Goal: Use online tool/utility: Utilize a website feature to perform a specific function

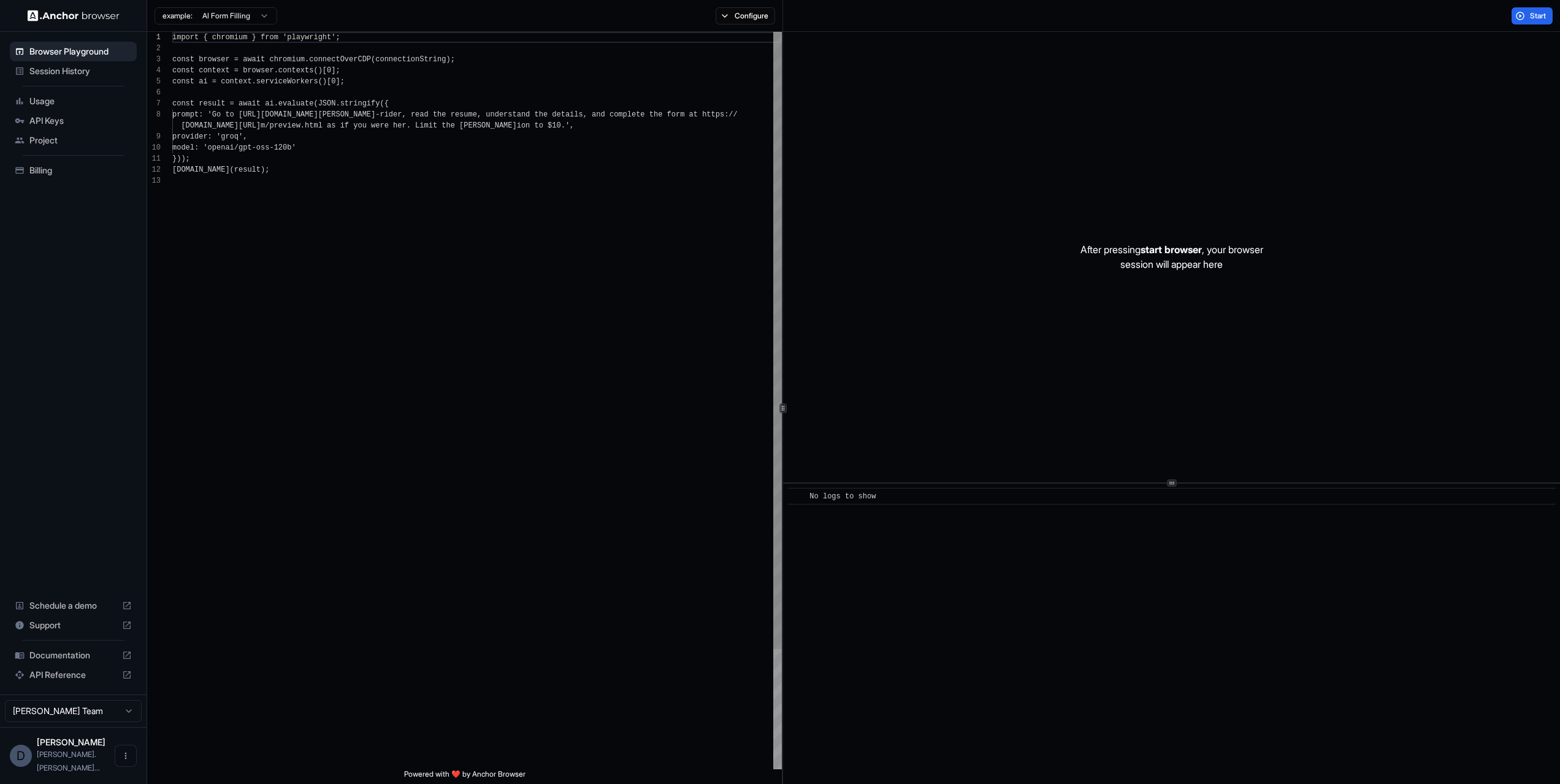
scroll to position [88, 0]
click at [1531, 18] on span "Start" at bounding box center [1538, 15] width 17 height 10
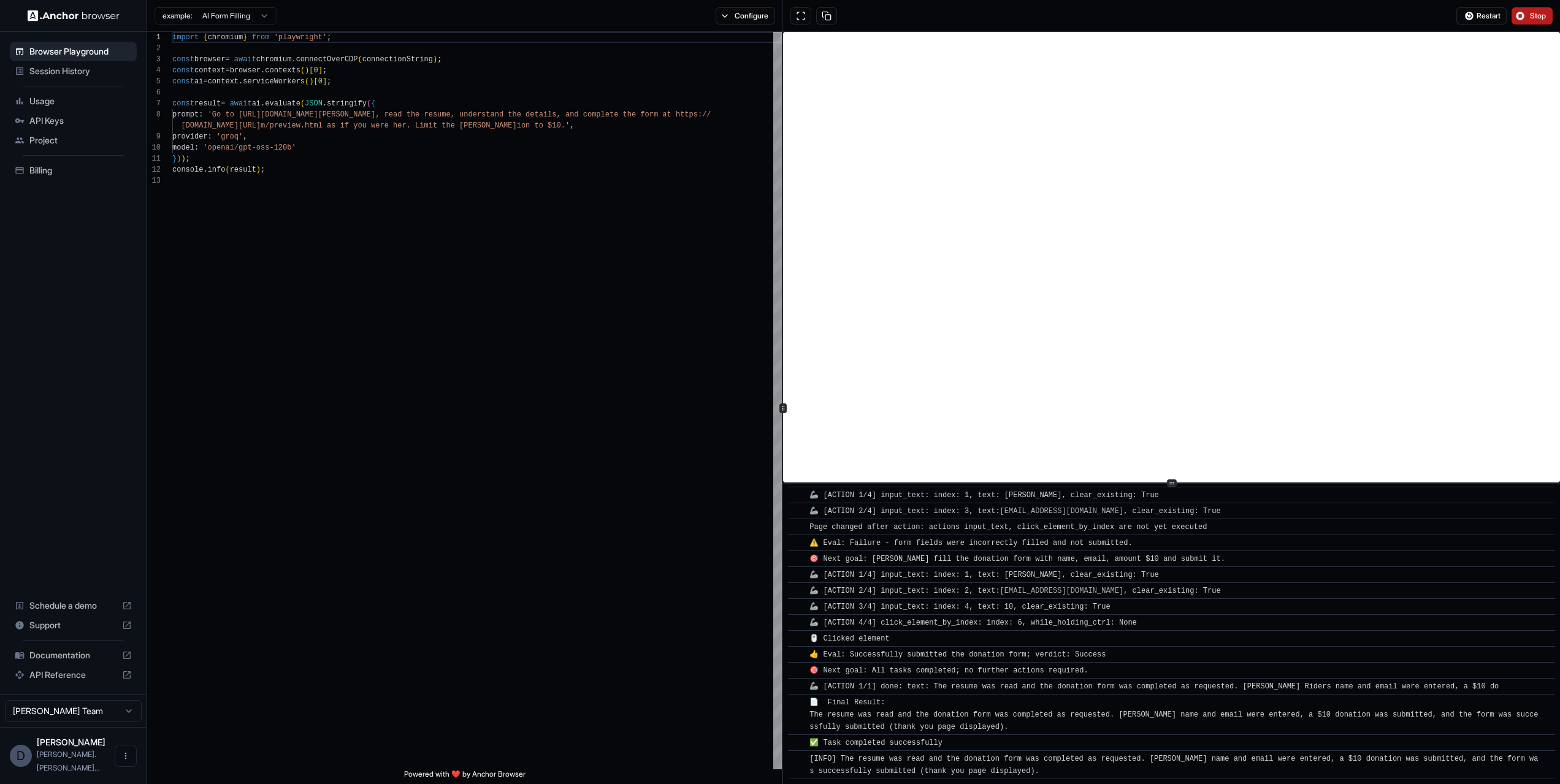
scroll to position [618, 0]
